Goal: Information Seeking & Learning: Learn about a topic

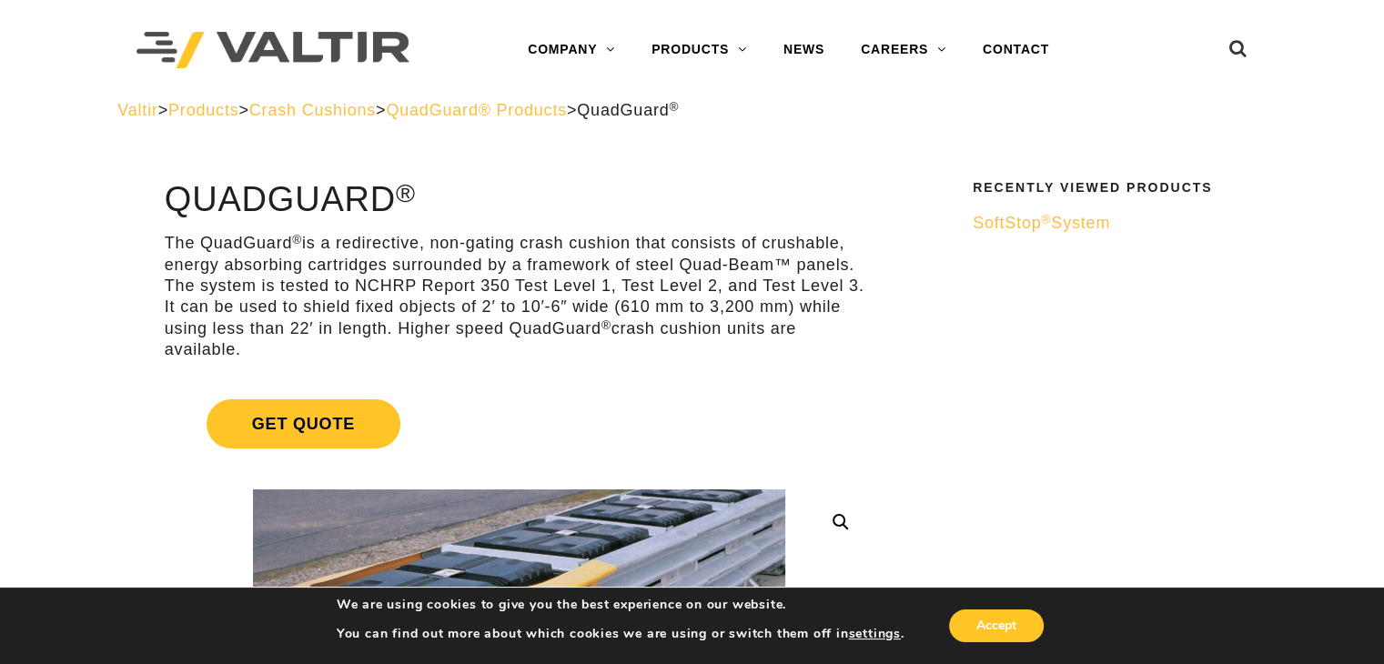
click at [228, 109] on span "Products" at bounding box center [203, 110] width 70 height 18
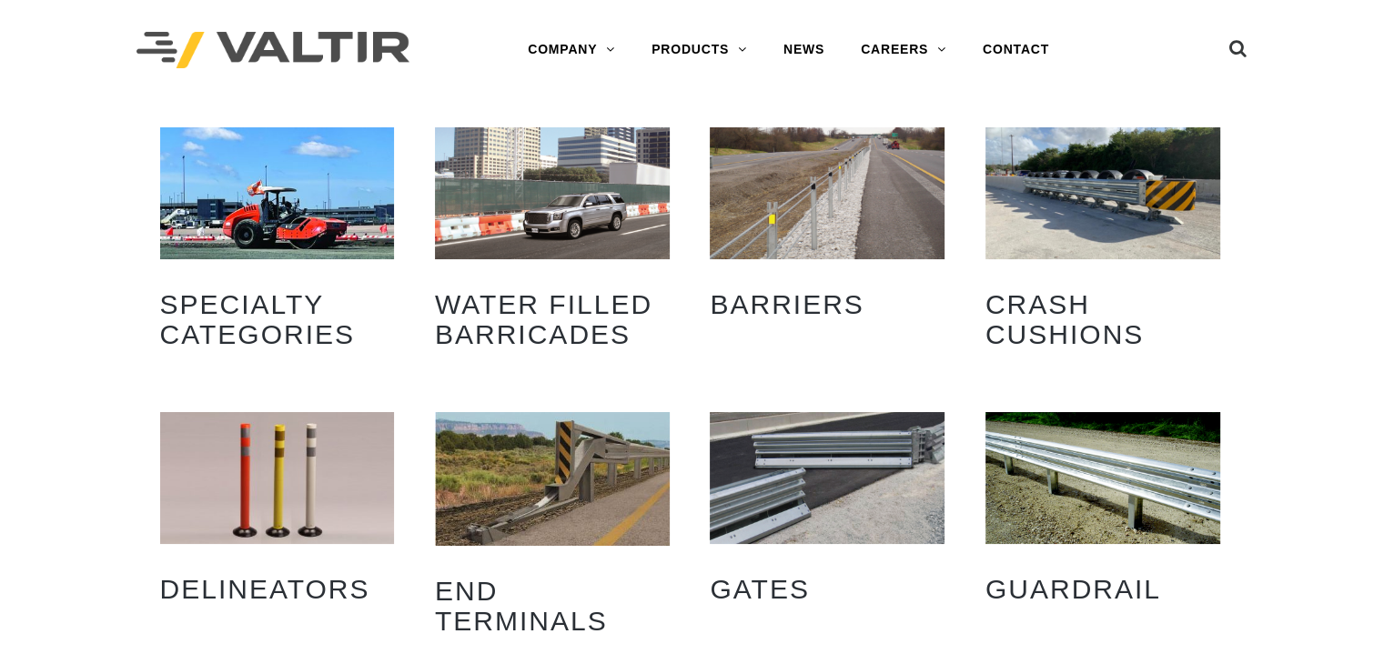
click at [1124, 267] on link "Crash Cushions (31)" at bounding box center [1103, 245] width 235 height 236
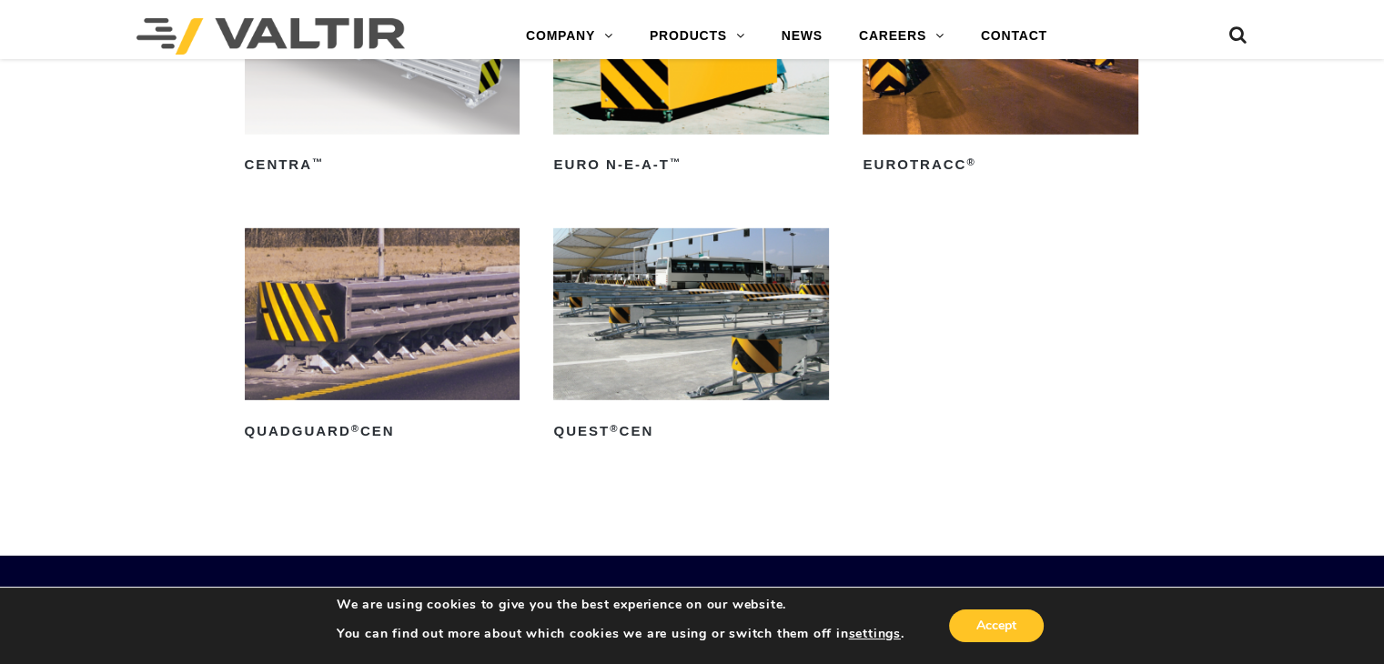
scroll to position [5279, 0]
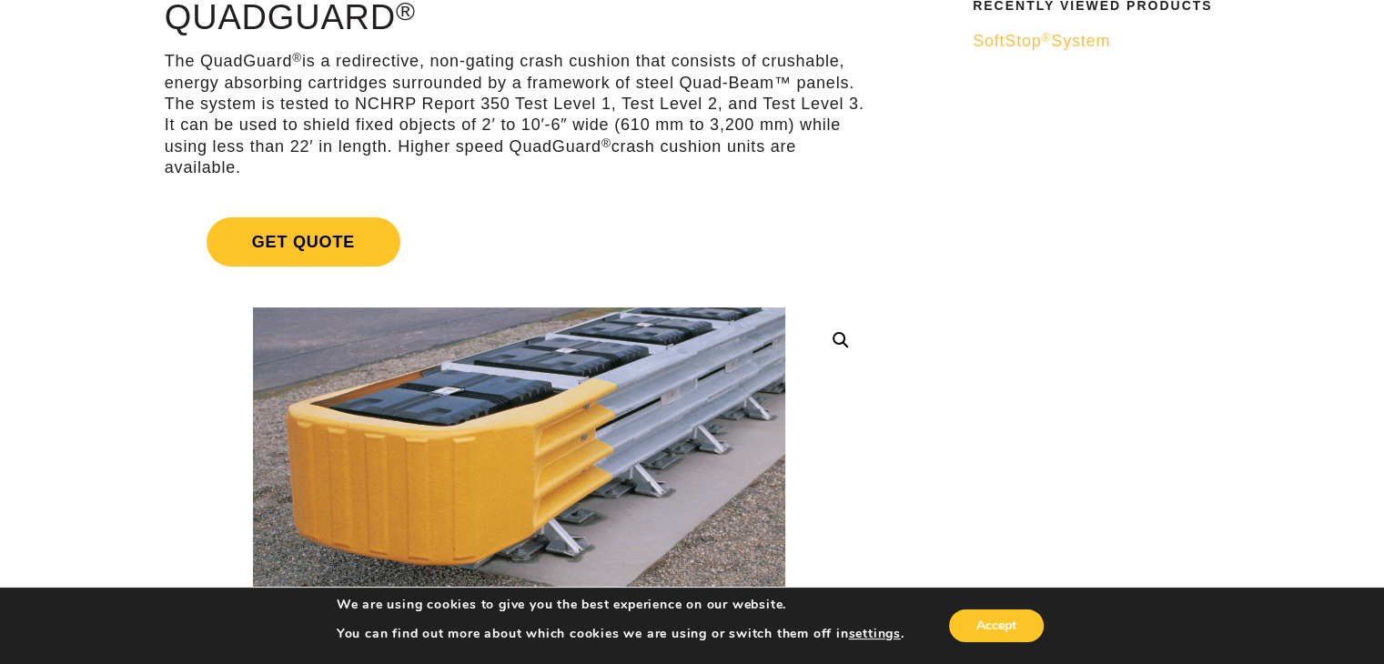
scroll to position [91, 0]
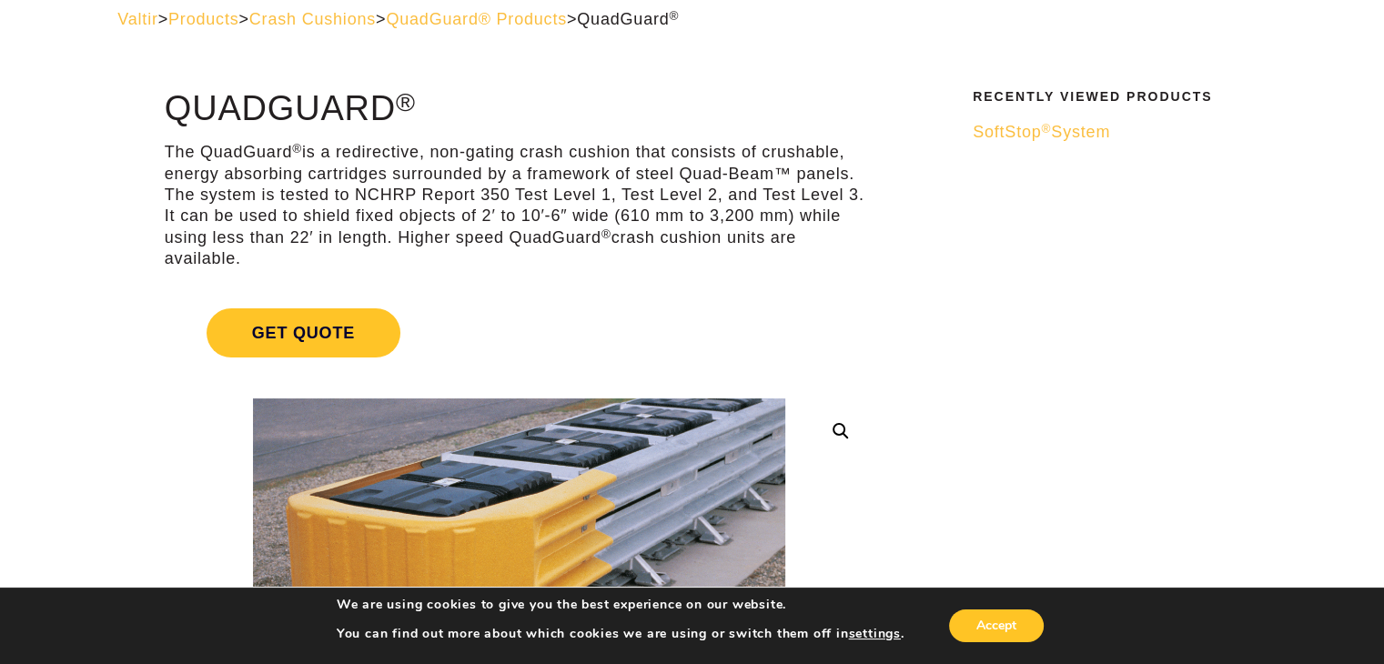
click at [331, 11] on span "Crash Cushions" at bounding box center [312, 19] width 127 height 18
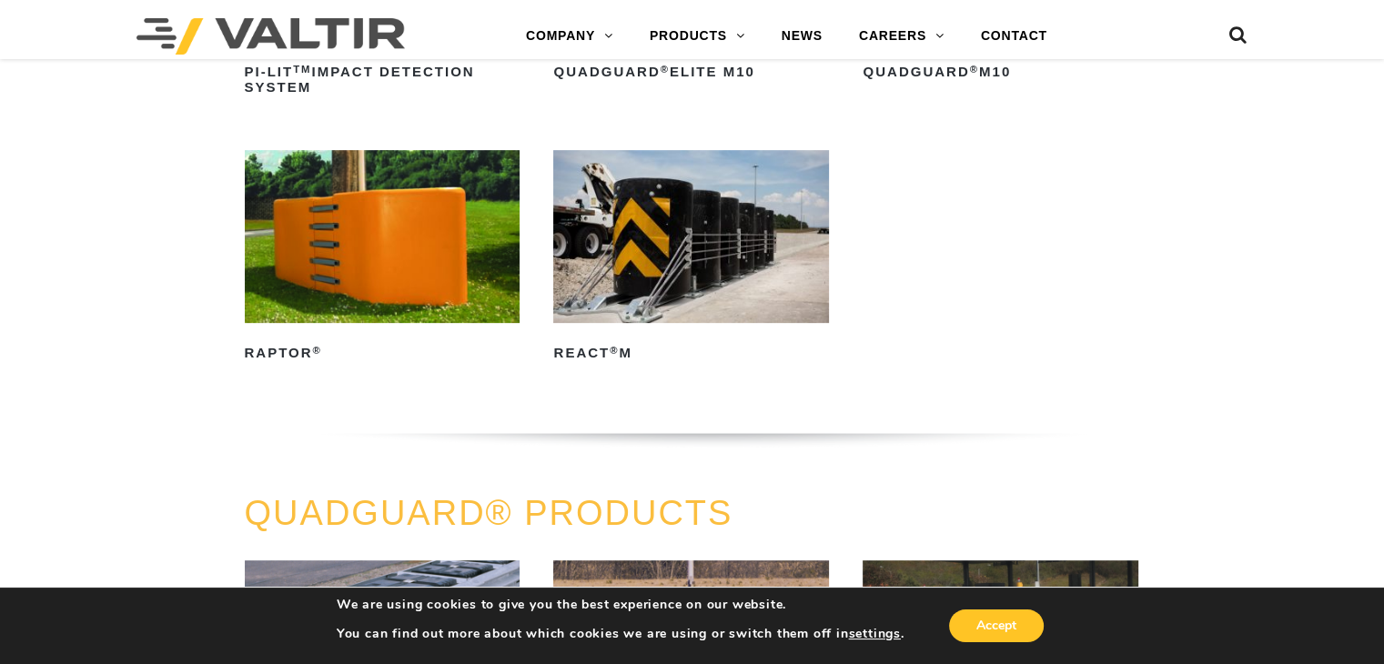
scroll to position [819, 0]
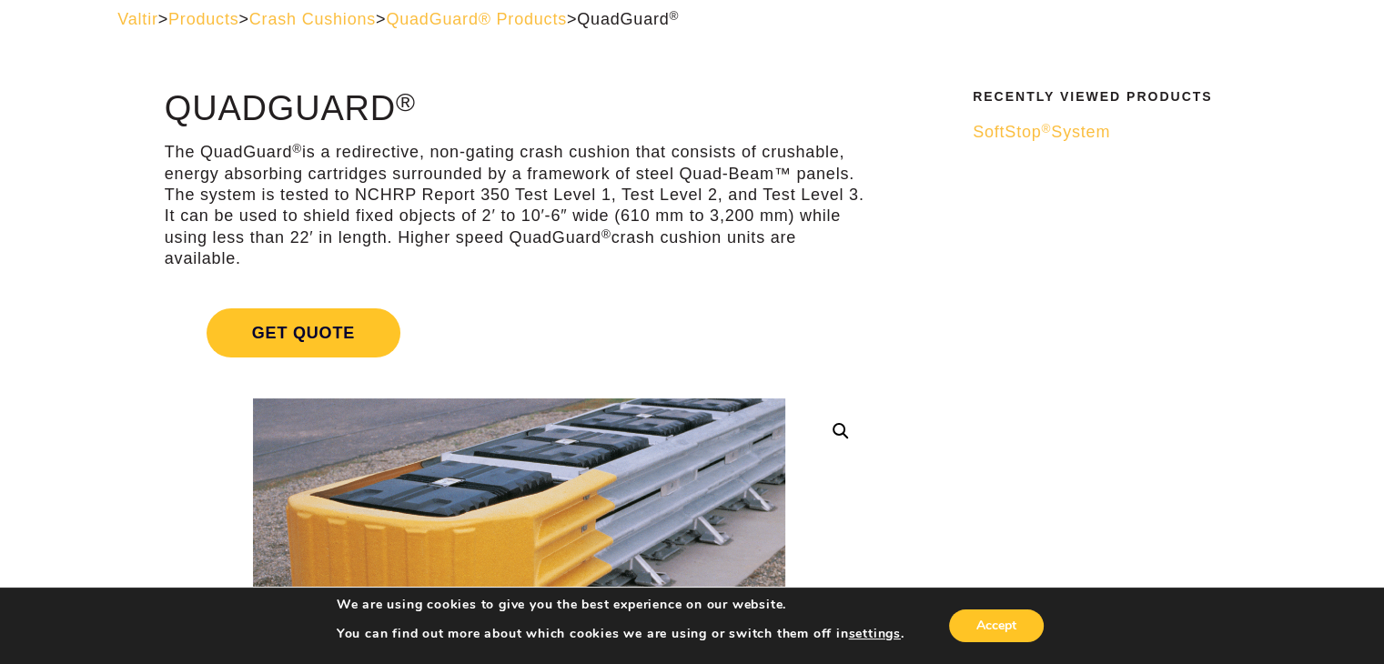
click at [130, 20] on span "Valtir" at bounding box center [137, 19] width 40 height 18
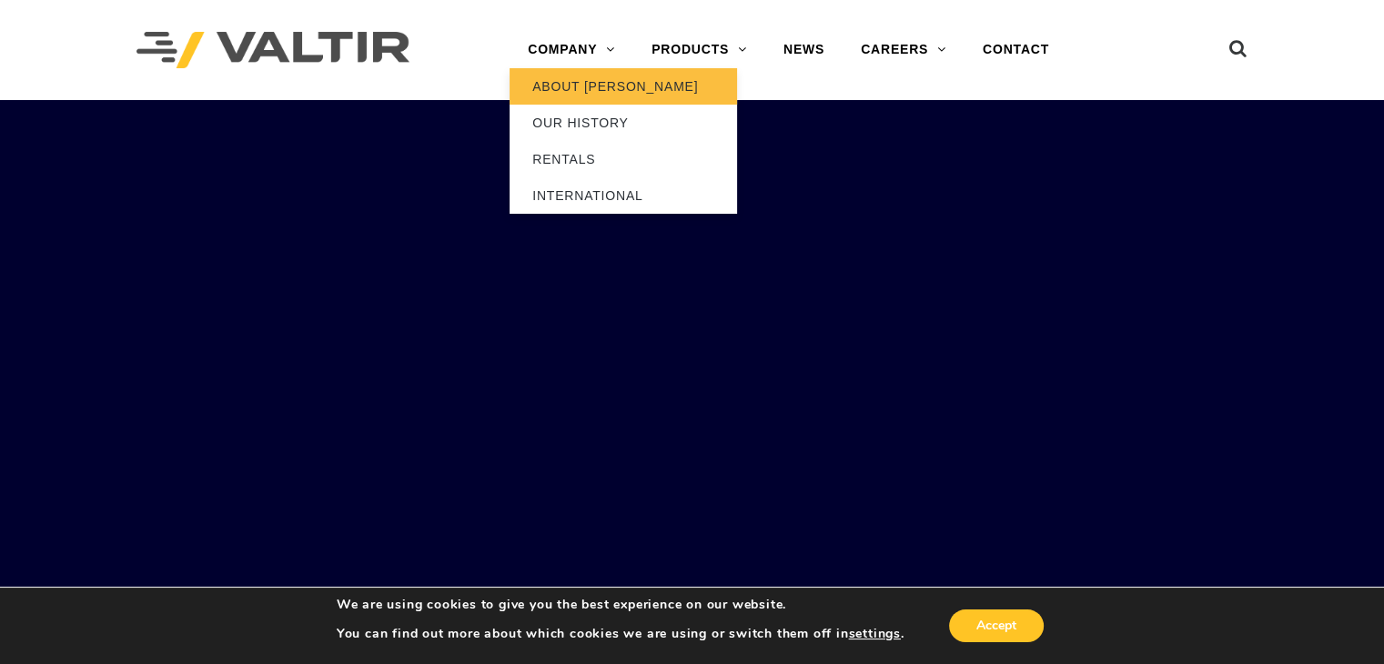
click at [574, 84] on link "ABOUT [PERSON_NAME]" at bounding box center [624, 86] width 228 height 36
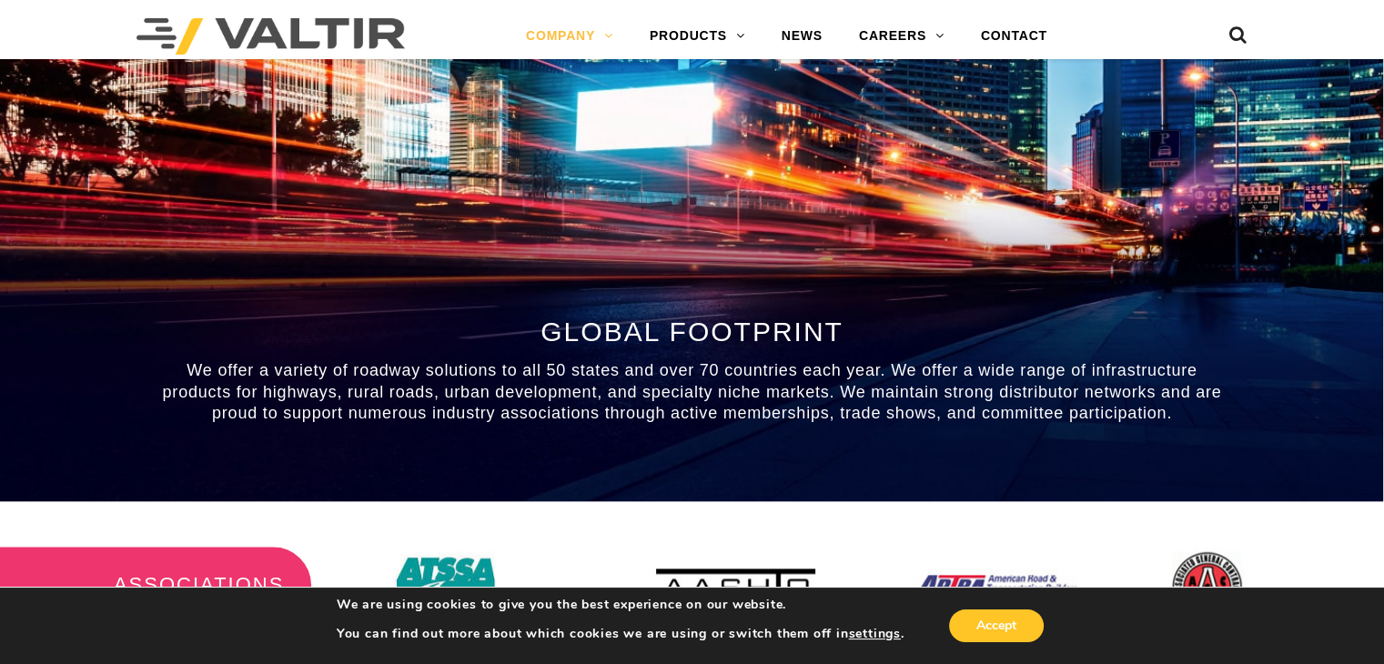
scroll to position [2367, 0]
